Goal: Information Seeking & Learning: Learn about a topic

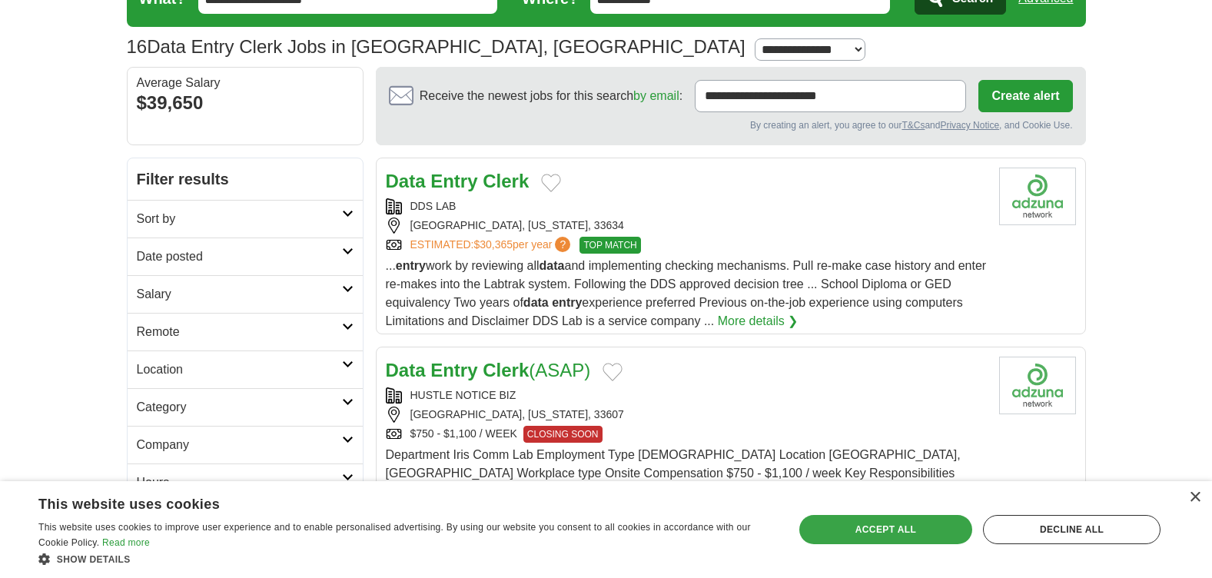
click at [896, 536] on div "Accept all" at bounding box center [885, 529] width 173 height 29
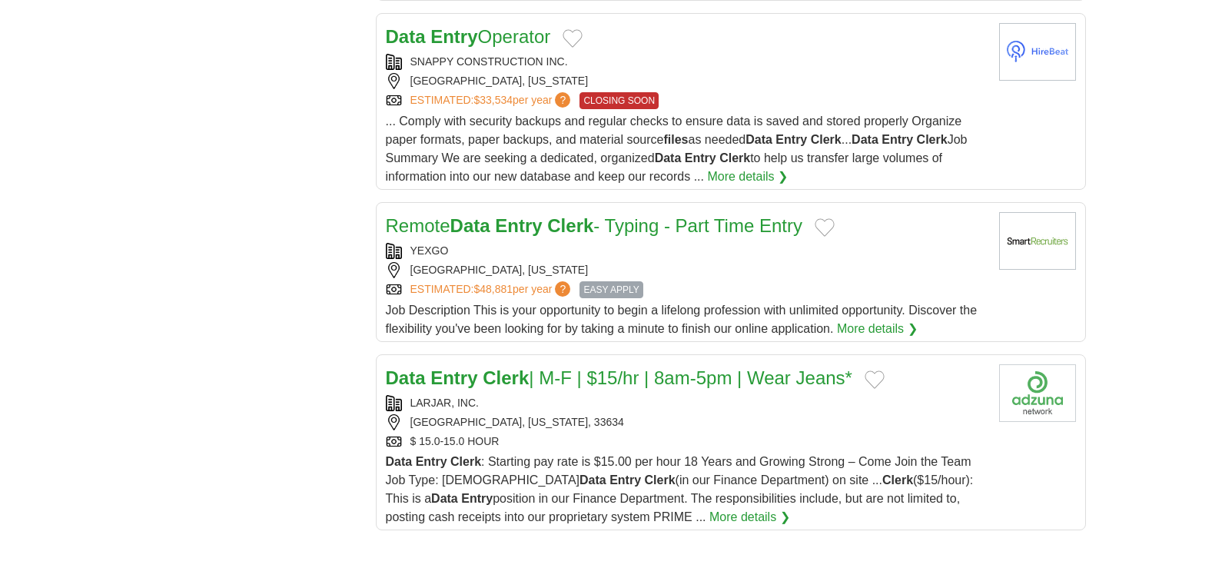
scroll to position [1614, 0]
click at [464, 367] on strong "Entry" at bounding box center [453, 377] width 47 height 21
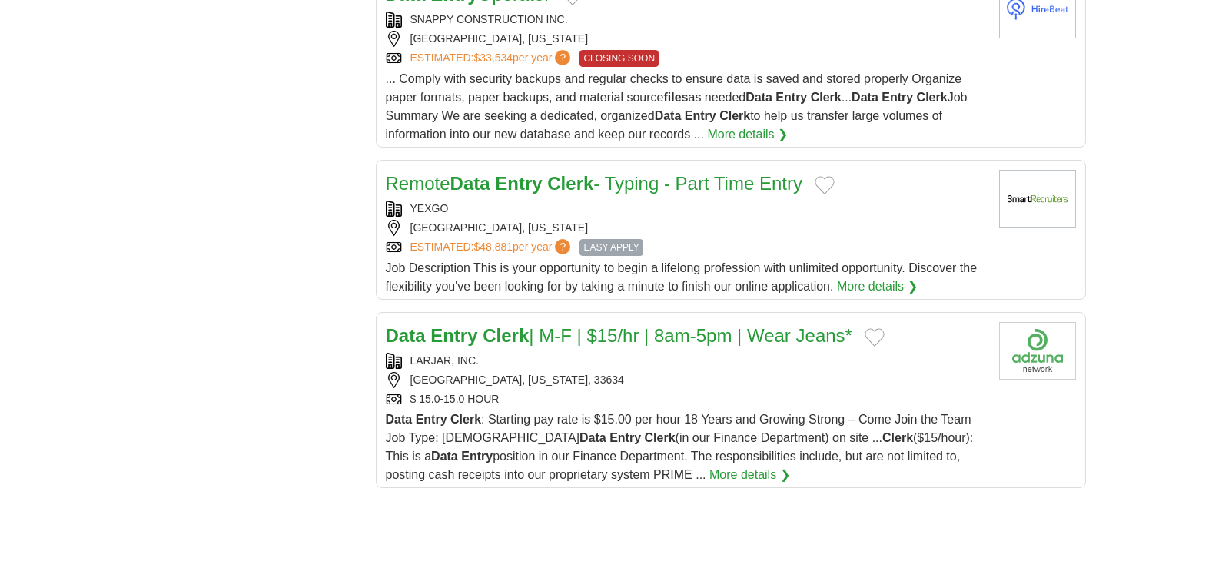
scroll to position [1691, 0]
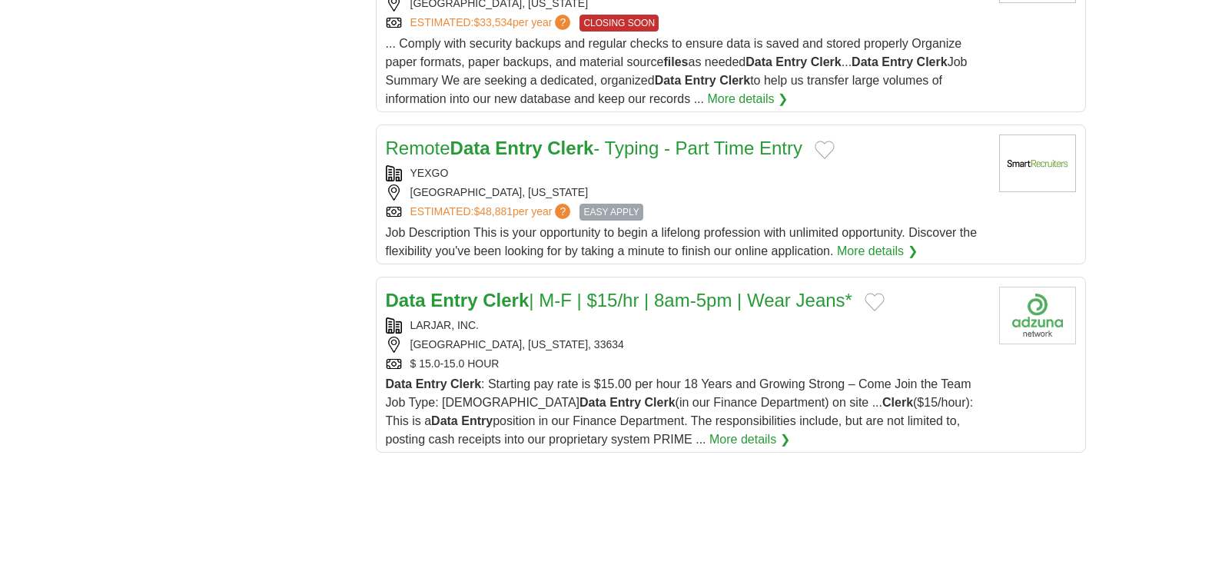
click at [487, 290] on strong "Clerk" at bounding box center [506, 300] width 46 height 21
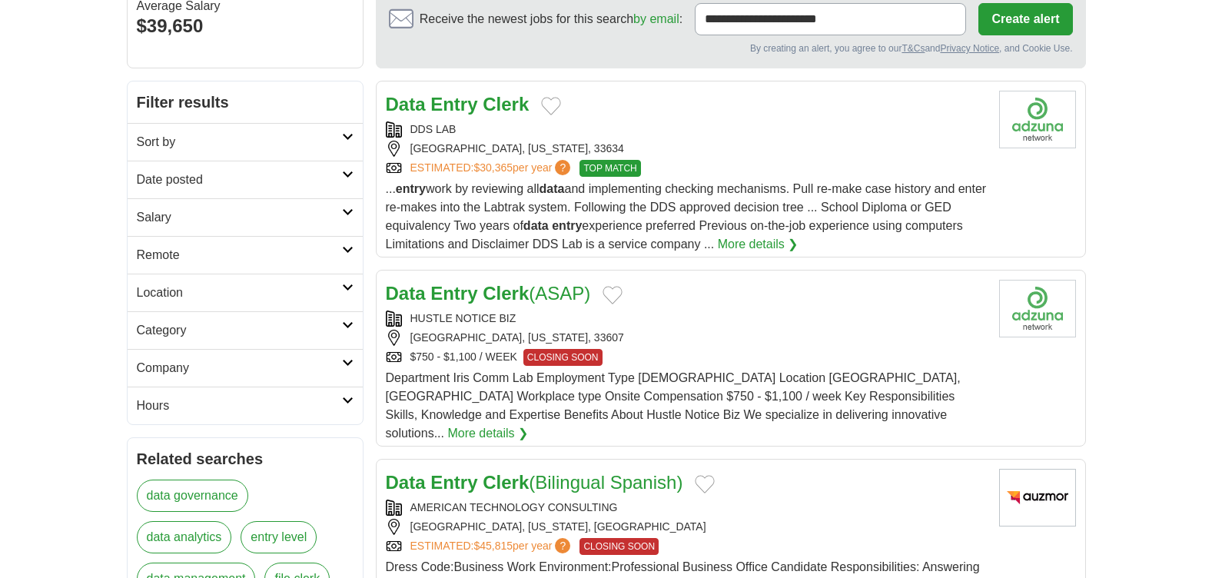
scroll to position [231, 0]
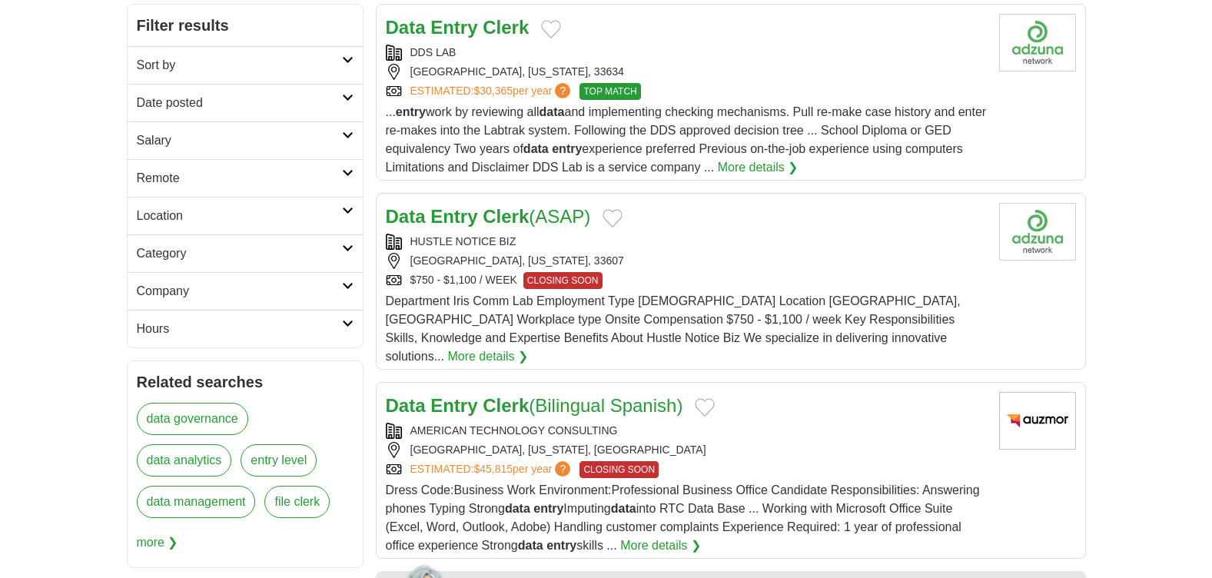
click at [481, 220] on link "Data Entry Clerk (ASAP)" at bounding box center [488, 216] width 205 height 21
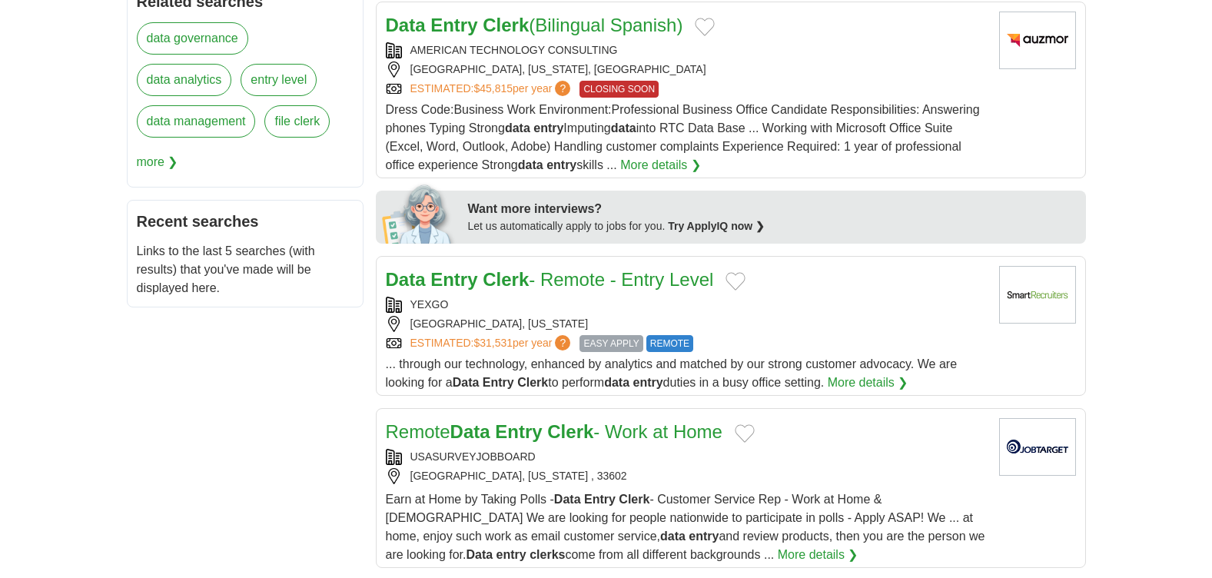
scroll to position [615, 0]
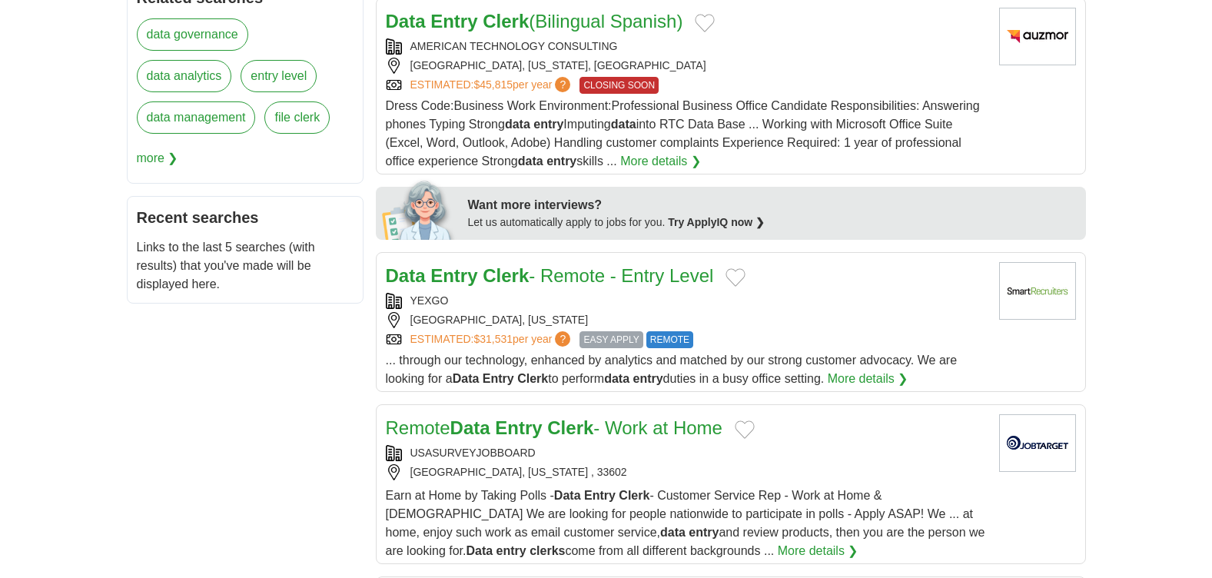
click at [515, 265] on strong "Clerk" at bounding box center [506, 275] width 46 height 21
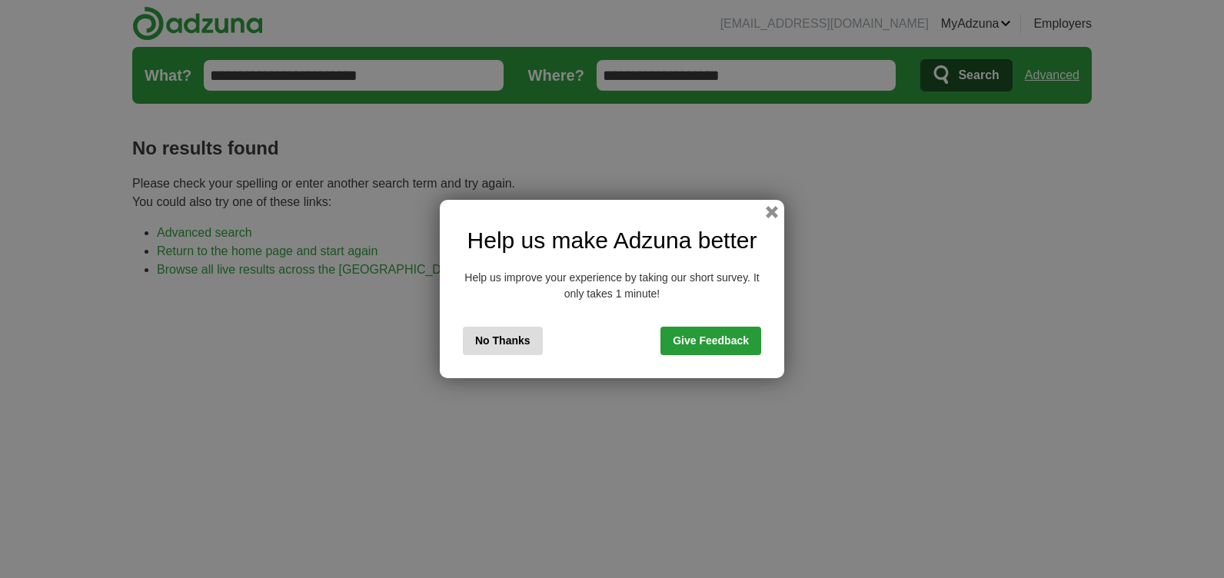
click at [513, 346] on button "No Thanks" at bounding box center [503, 341] width 80 height 28
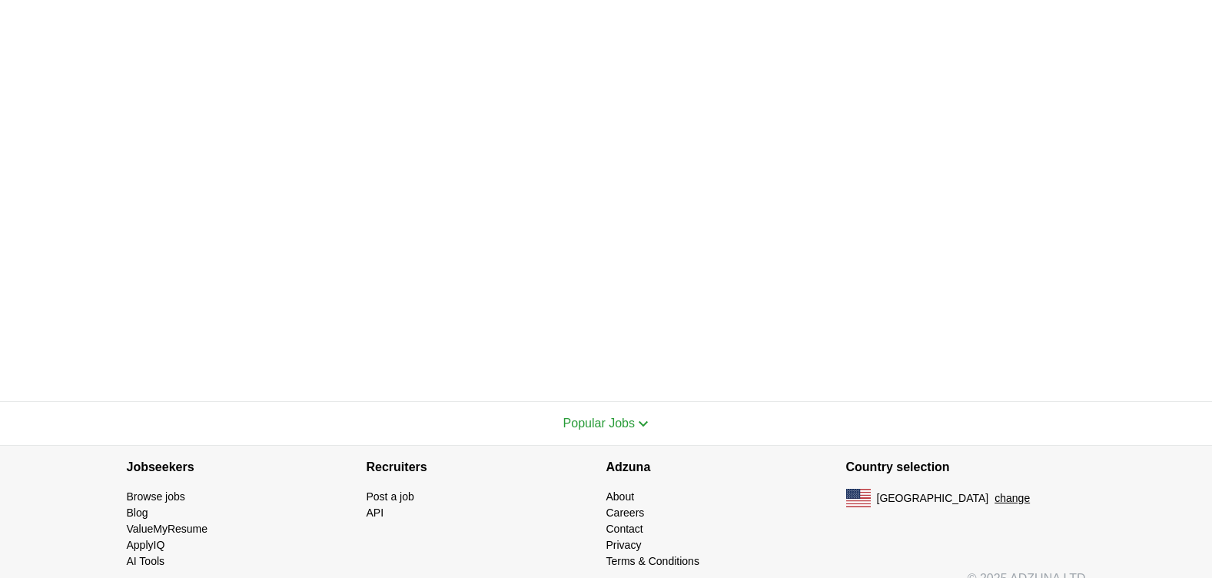
scroll to position [439, 0]
